Goal: Task Accomplishment & Management: Use online tool/utility

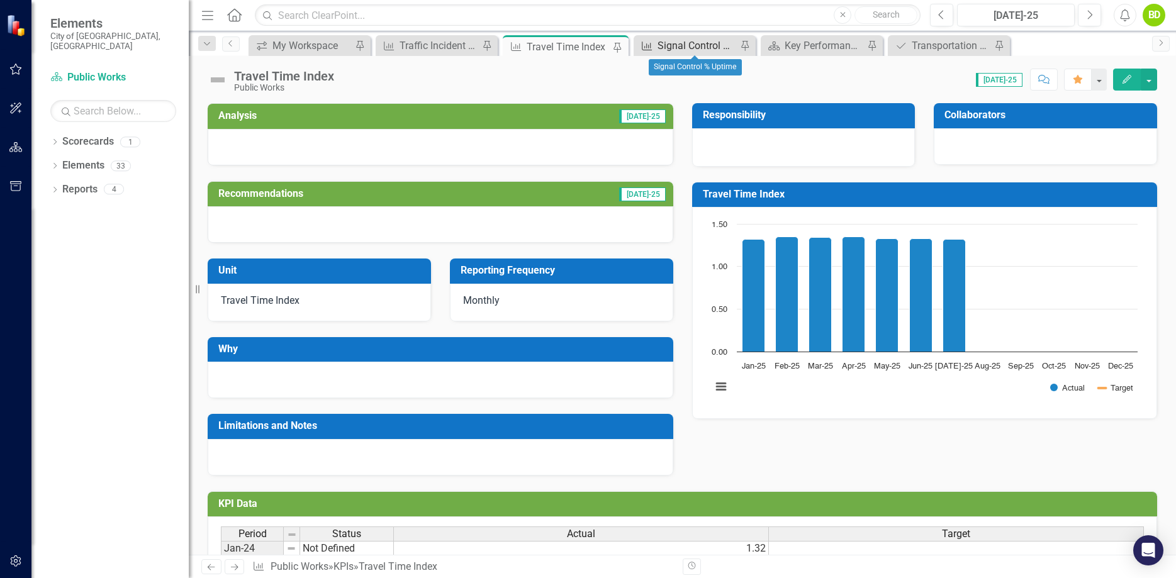
click at [697, 39] on div "Signal Control % Uptime" at bounding box center [697, 46] width 79 height 16
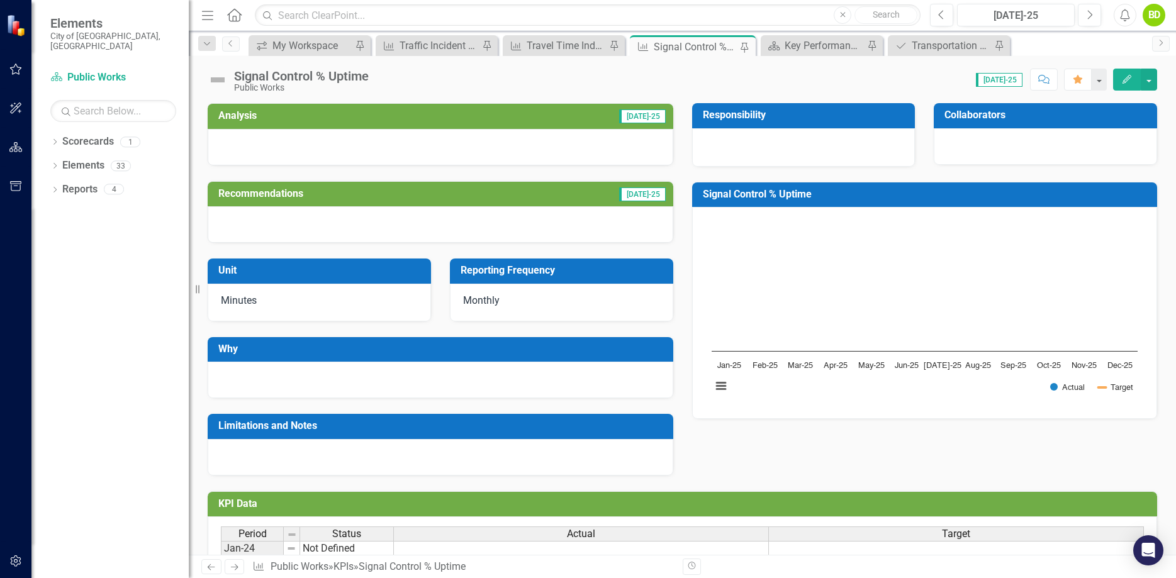
click at [1133, 78] on button "Edit" at bounding box center [1128, 80] width 28 height 22
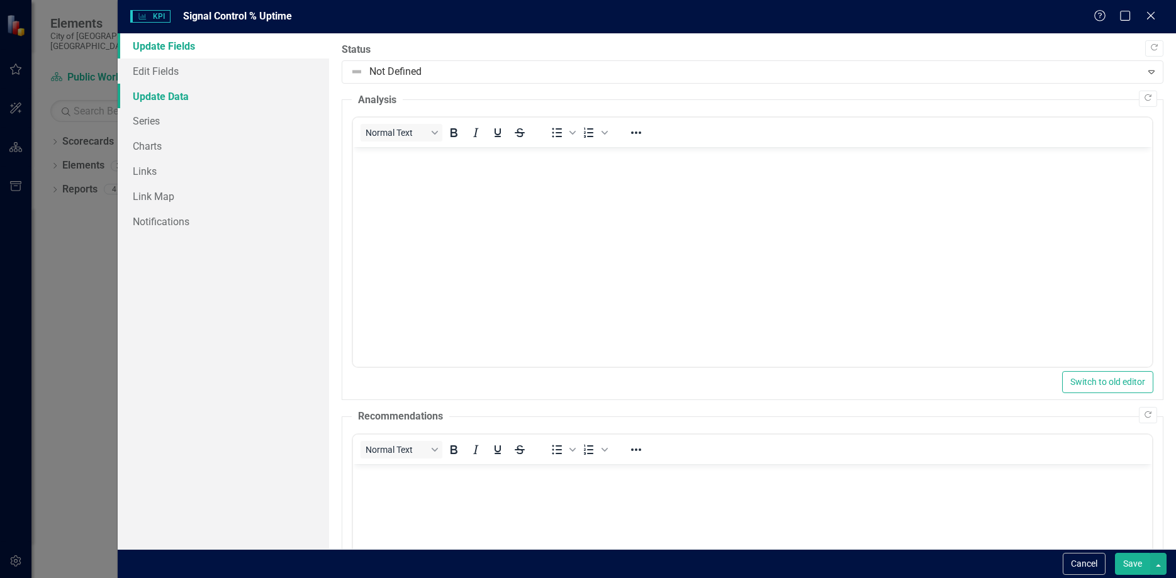
click at [171, 92] on link "Update Data" at bounding box center [224, 96] width 212 height 25
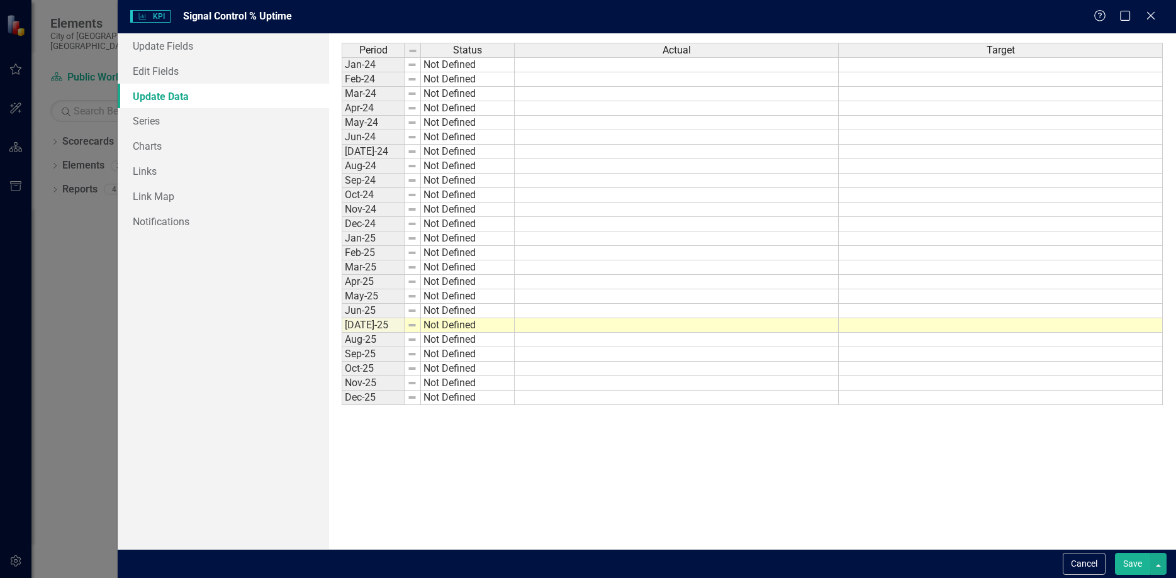
click at [561, 339] on td at bounding box center [677, 340] width 324 height 14
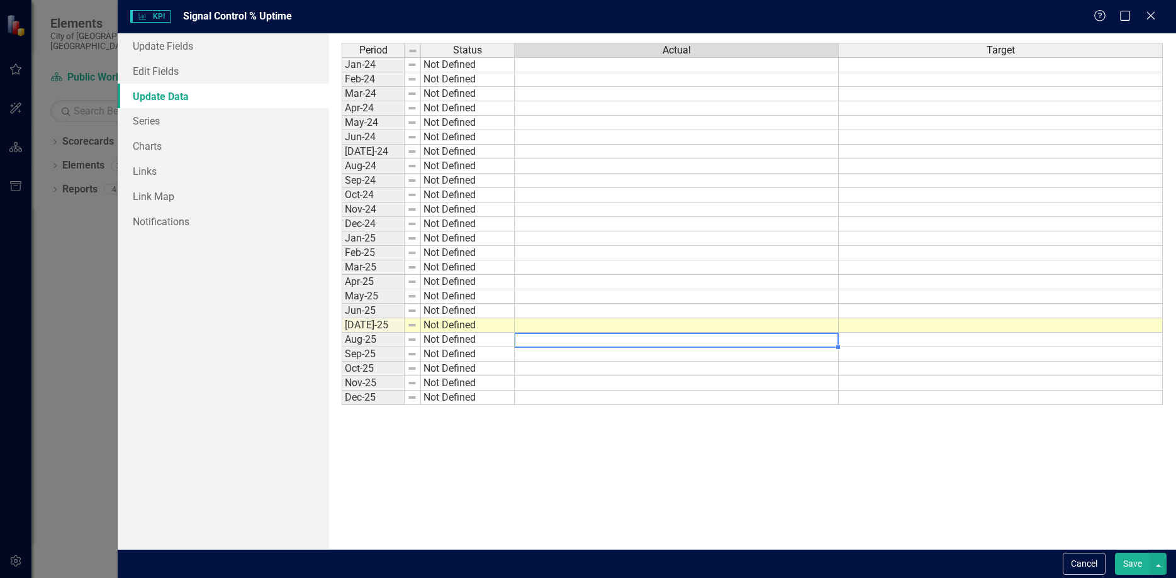
click at [554, 338] on td at bounding box center [677, 340] width 324 height 14
click at [580, 341] on textarea at bounding box center [676, 340] width 325 height 15
click at [581, 341] on textarea at bounding box center [676, 340] width 325 height 15
click at [581, 341] on textarea "99.21" at bounding box center [676, 340] width 325 height 15
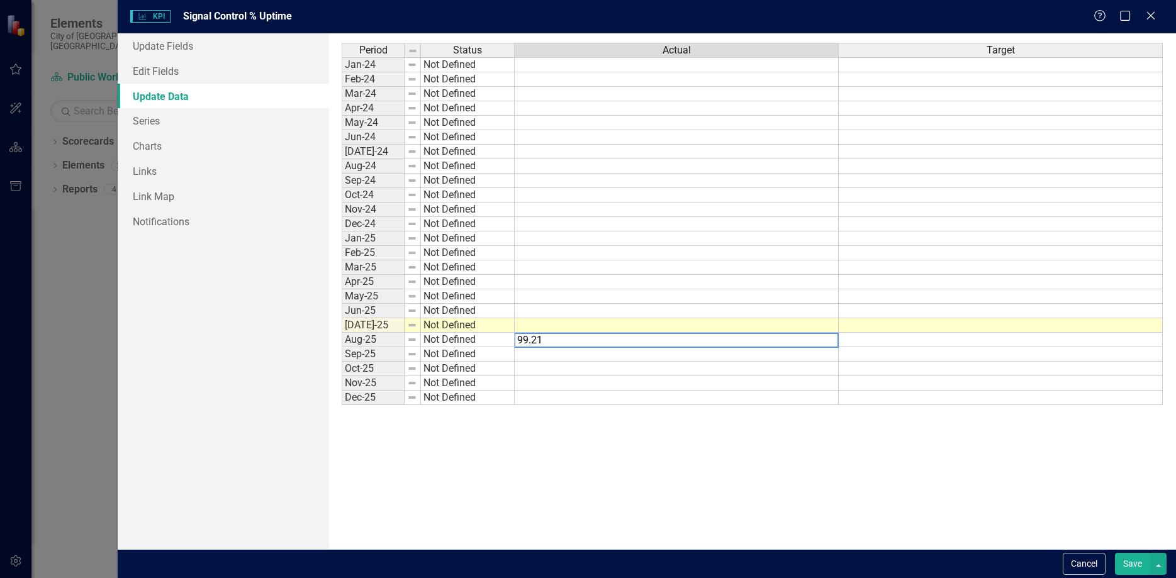
click at [581, 341] on textarea "99.21" at bounding box center [676, 340] width 325 height 15
type textarea "99.21"
click at [619, 383] on td at bounding box center [677, 383] width 324 height 14
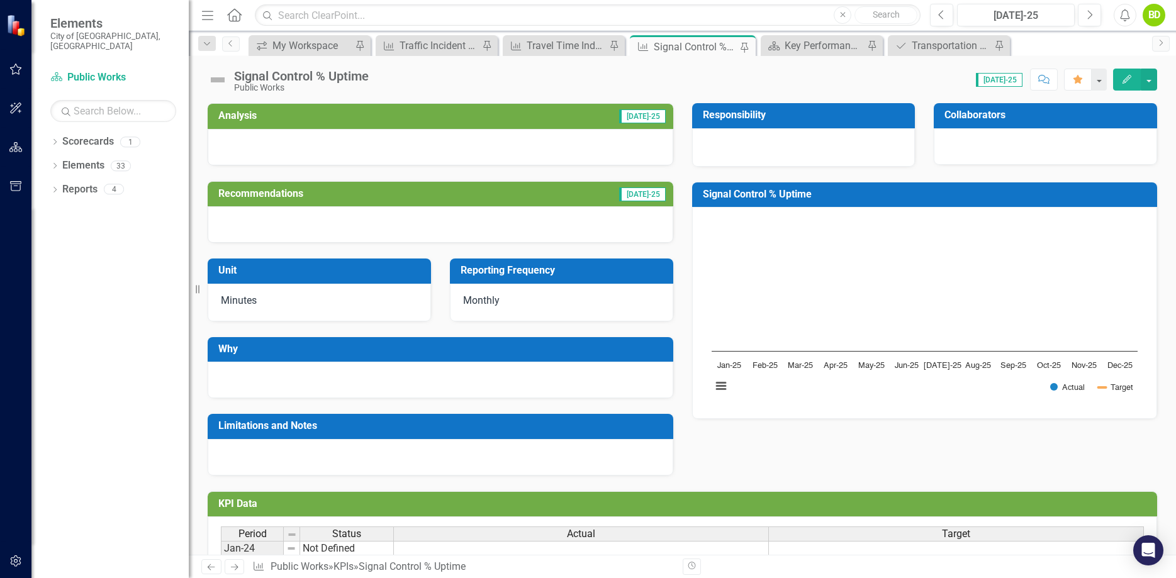
click at [1128, 76] on icon "Edit" at bounding box center [1127, 79] width 11 height 9
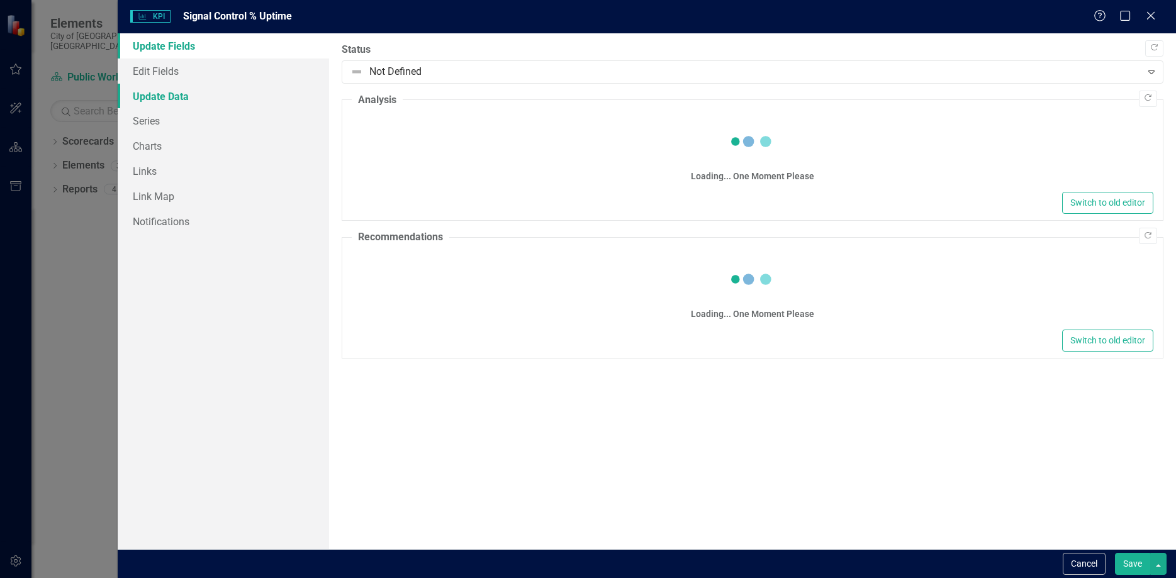
click at [170, 99] on link "Update Data" at bounding box center [224, 96] width 212 height 25
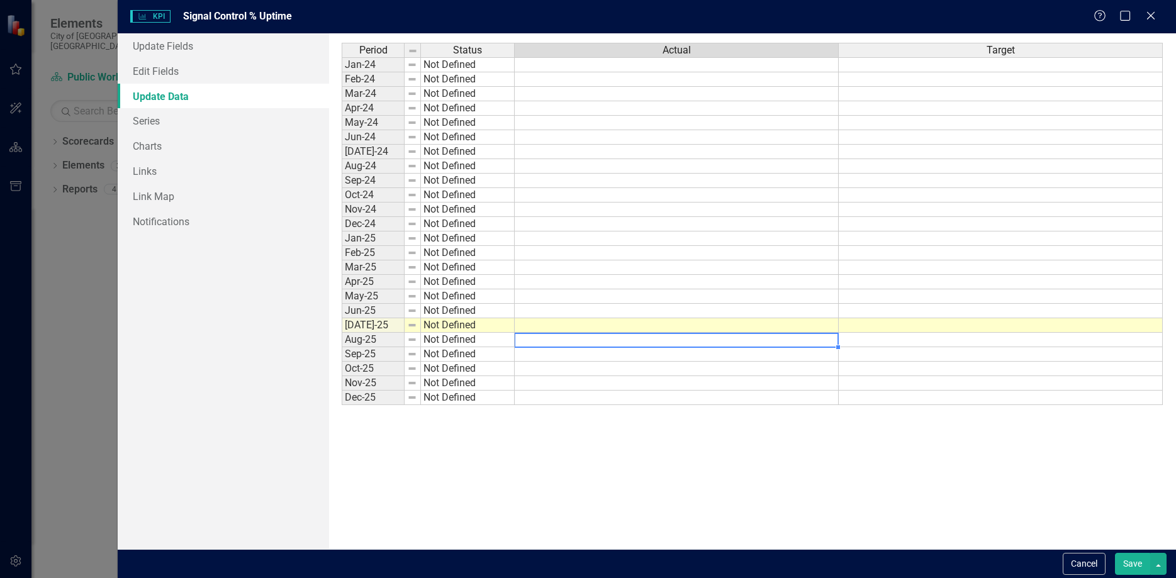
click at [593, 342] on td at bounding box center [677, 340] width 324 height 14
type textarea "99.21"
click at [1134, 562] on button "Save" at bounding box center [1132, 564] width 35 height 22
